Goal: Find specific page/section: Find specific page/section

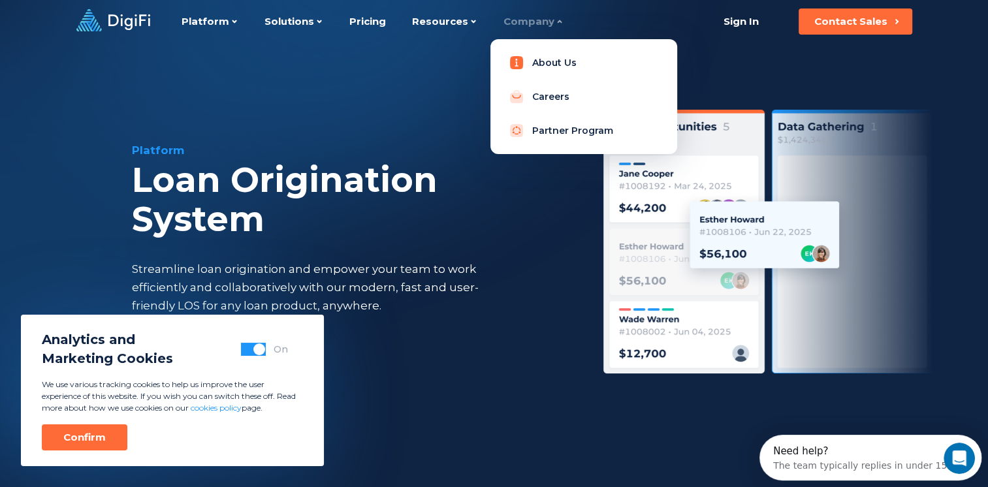
click at [530, 68] on link "About Us" at bounding box center [584, 63] width 166 height 26
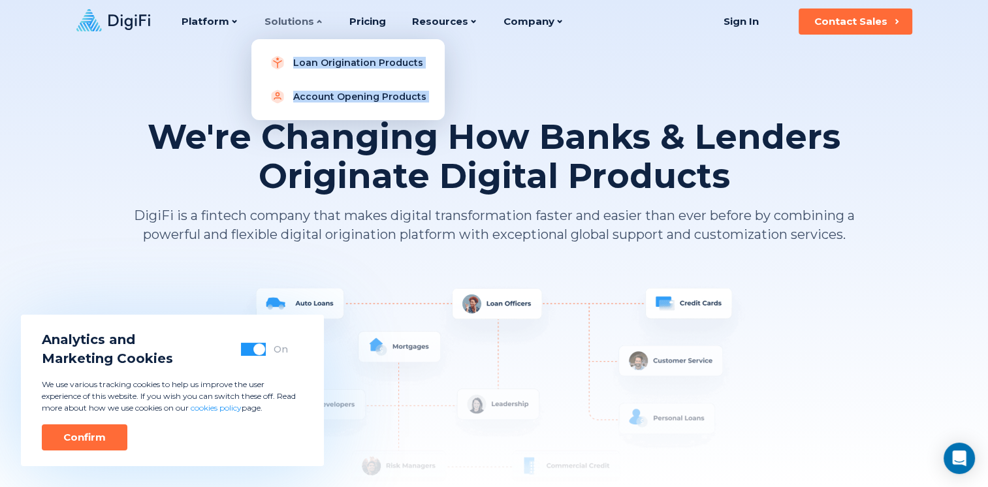
drag, startPoint x: 330, startPoint y: 22, endPoint x: 309, endPoint y: 21, distance: 20.9
click at [309, 21] on div "Platform Platform Loan Origination System Account Opening System Integration Ma…" at bounding box center [372, 21] width 382 height 43
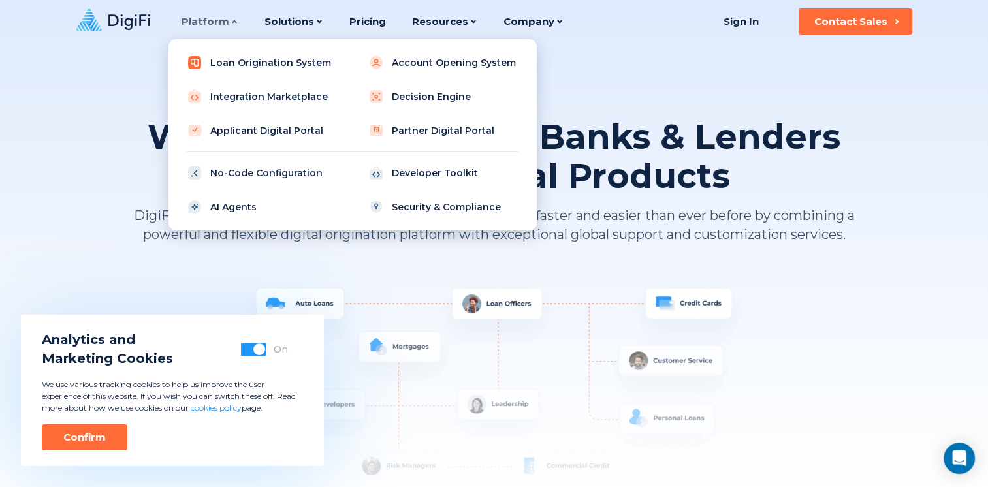
click at [218, 62] on link "Loan Origination System" at bounding box center [262, 63] width 166 height 26
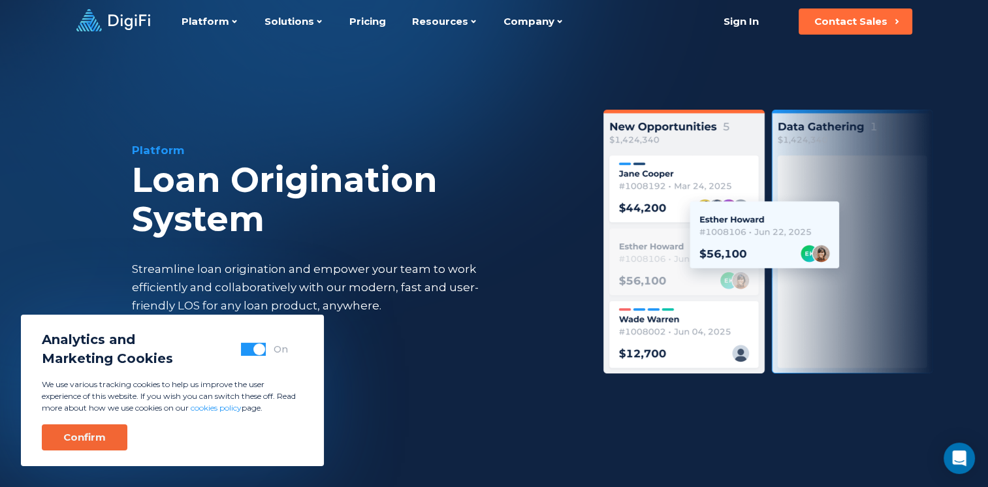
click at [70, 435] on div "Confirm" at bounding box center [84, 437] width 42 height 13
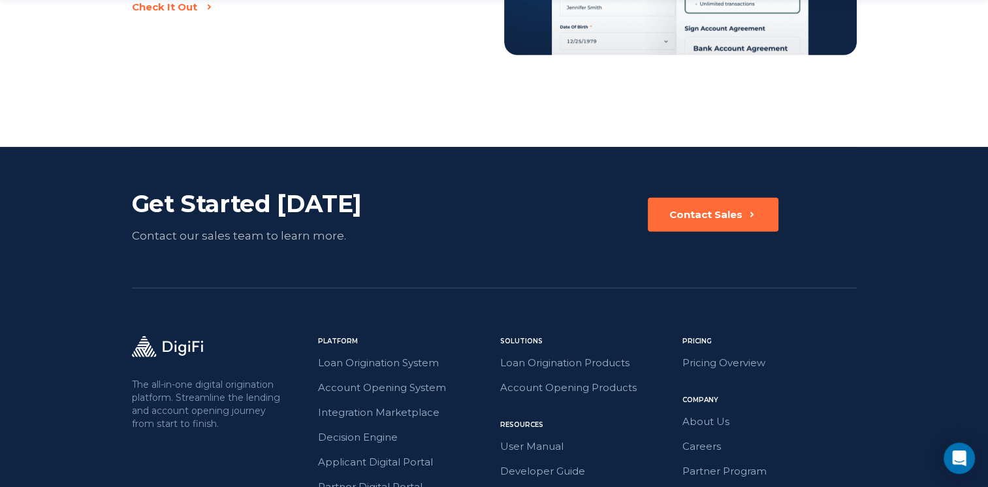
scroll to position [3068, 0]
